Goal: Download file/media

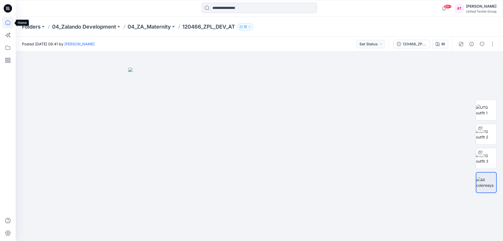
click at [6, 23] on icon at bounding box center [8, 23] width 12 height 12
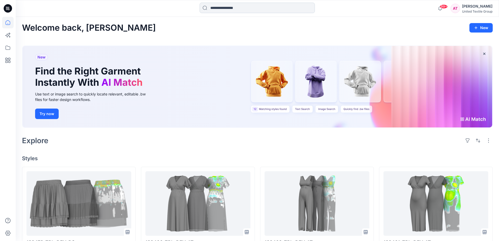
click at [251, 9] on input at bounding box center [256, 8] width 115 height 10
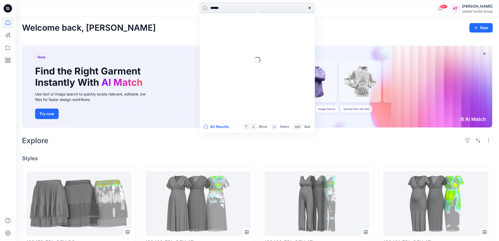
type input "******"
click at [237, 28] on span "_ZPL_DEV_AT" at bounding box center [236, 28] width 23 height 4
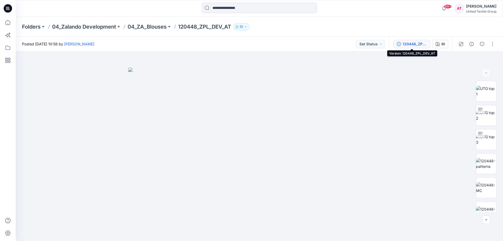
click at [409, 42] on div "120448_ZPL_DEV_AT" at bounding box center [414, 44] width 24 height 6
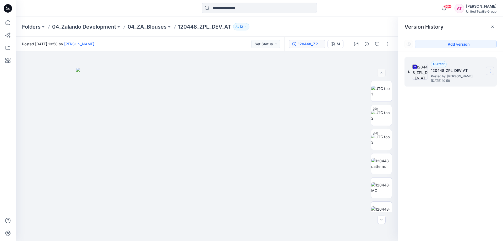
click at [490, 70] on icon at bounding box center [490, 71] width 4 height 4
click at [454, 80] on span "Download Source BW File" at bounding box center [463, 81] width 44 height 6
click at [3, 23] on icon at bounding box center [8, 23] width 12 height 12
